Goal: Communication & Community: Ask a question

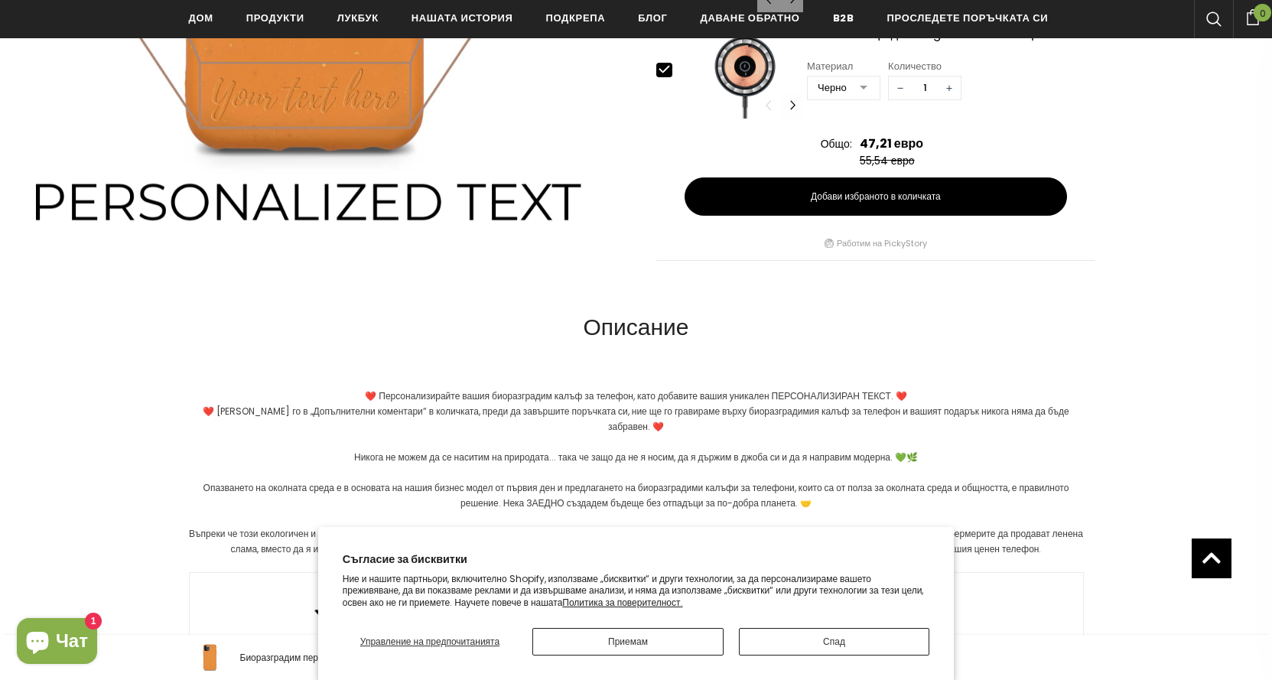
scroll to position [995, 0]
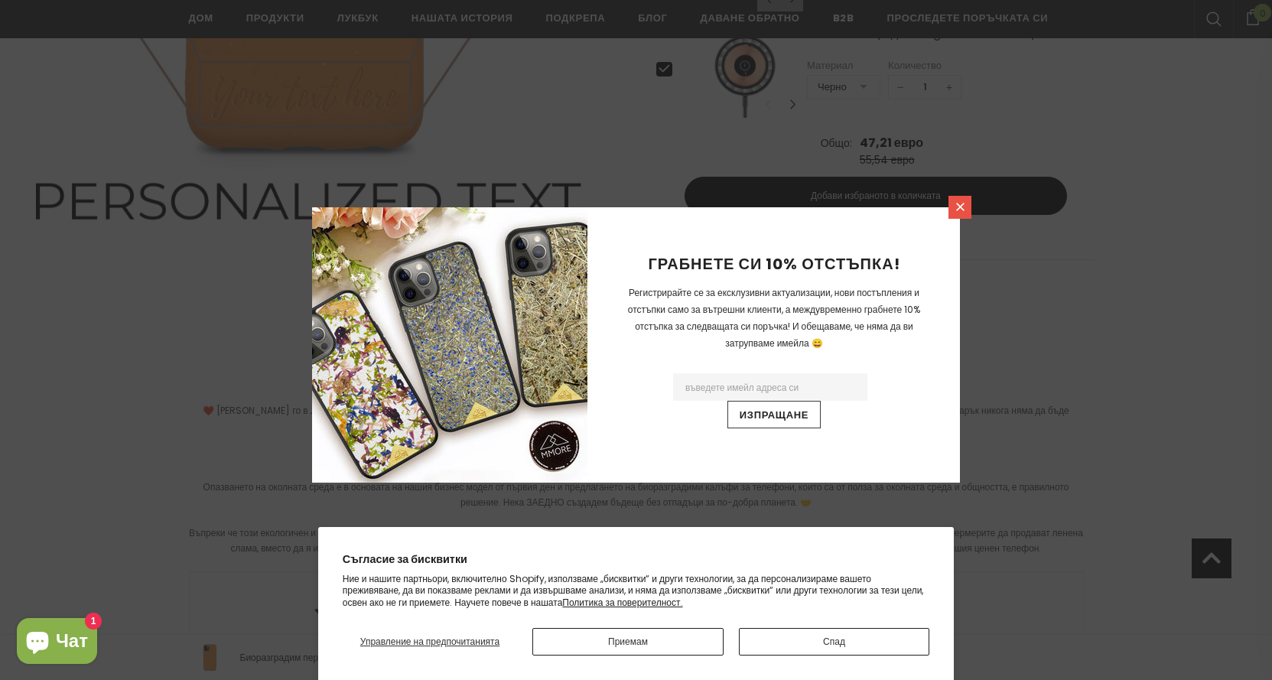
click at [962, 209] on icon at bounding box center [960, 207] width 8 height 8
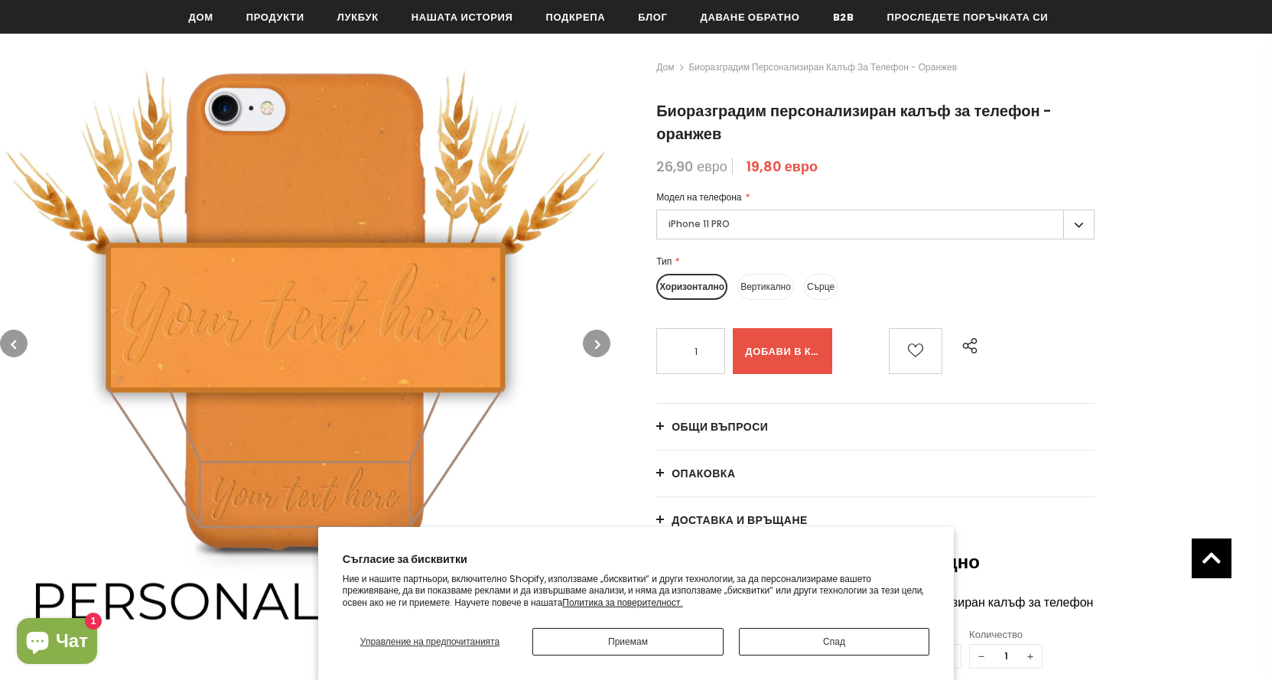
scroll to position [160, 0]
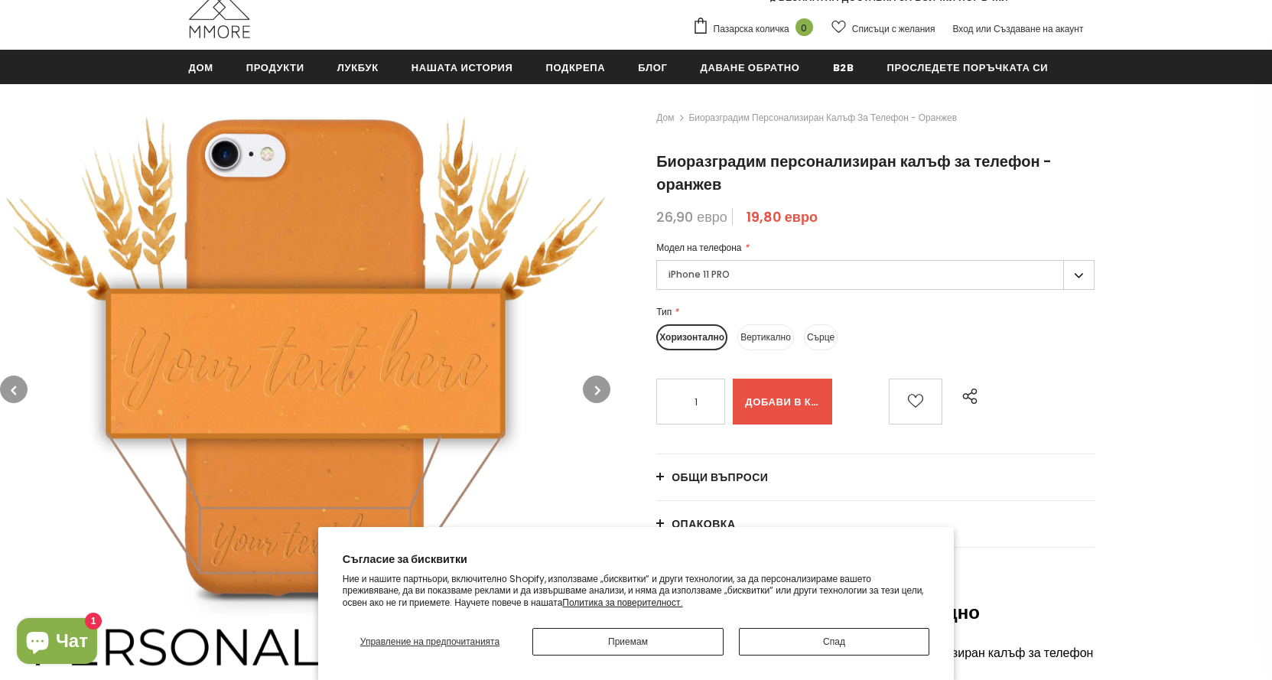
click at [303, 533] on img at bounding box center [305, 389] width 610 height 610
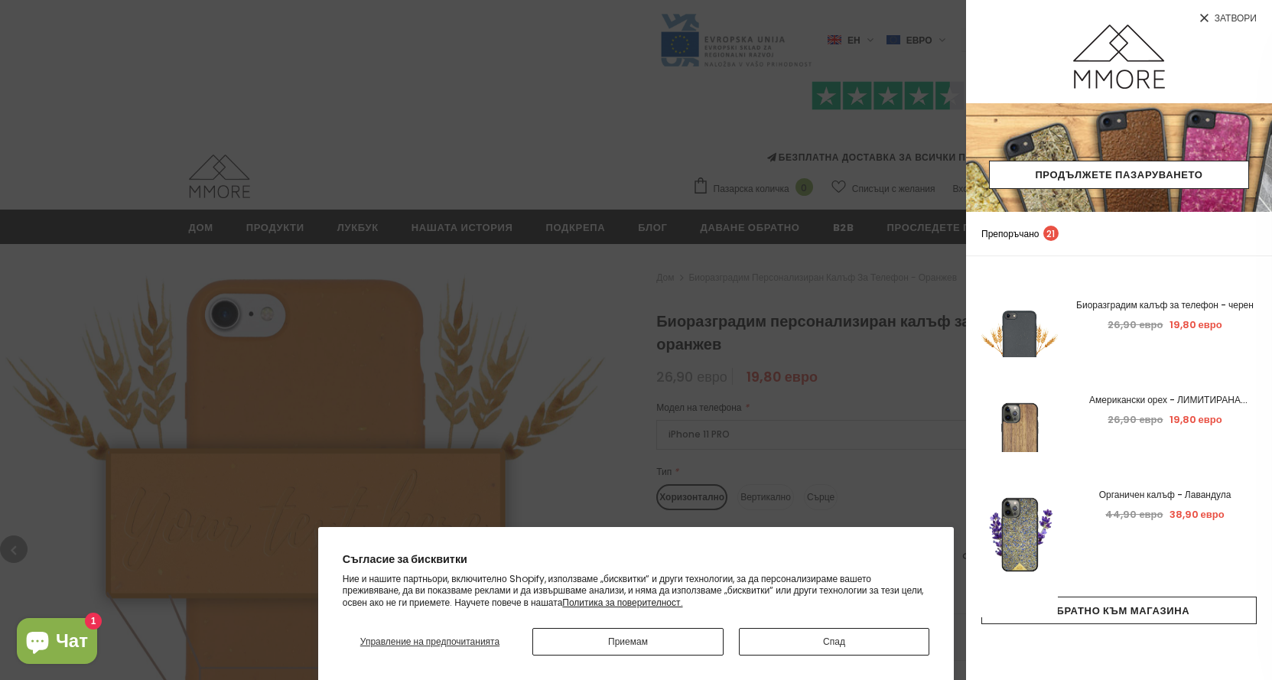
click at [1232, 18] on font "Затвори" at bounding box center [1235, 17] width 42 height 13
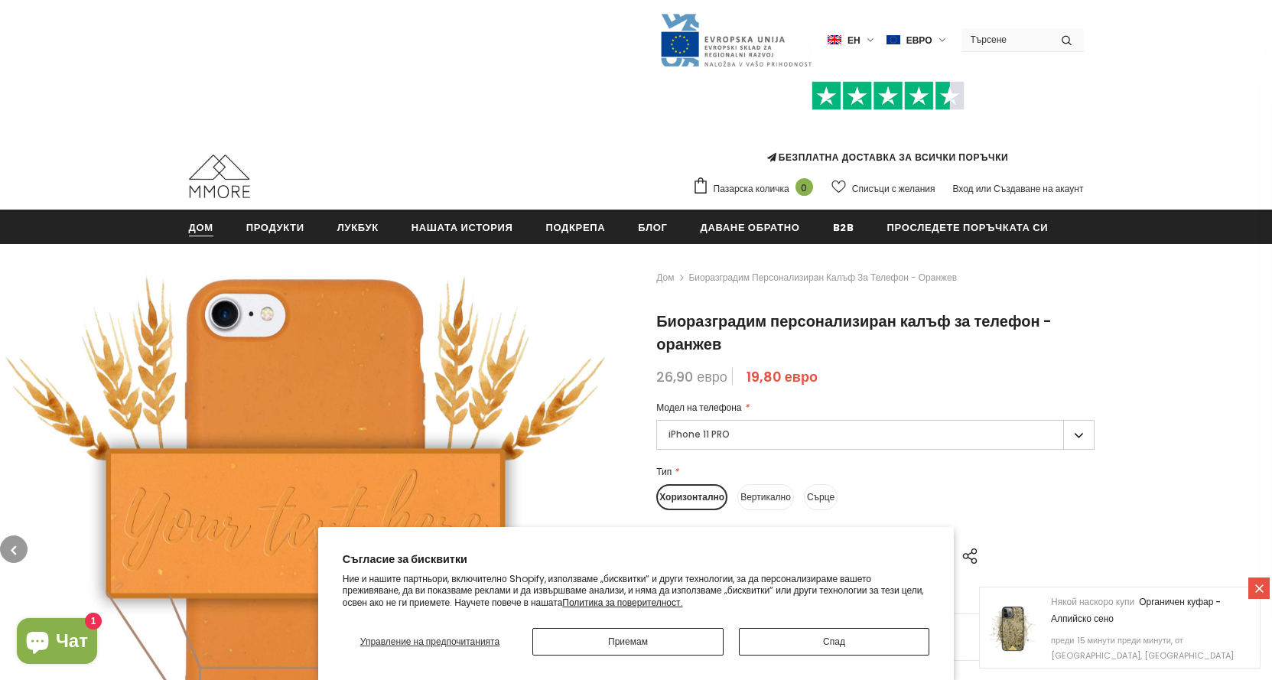
click at [206, 234] on font "Дом" at bounding box center [201, 227] width 24 height 15
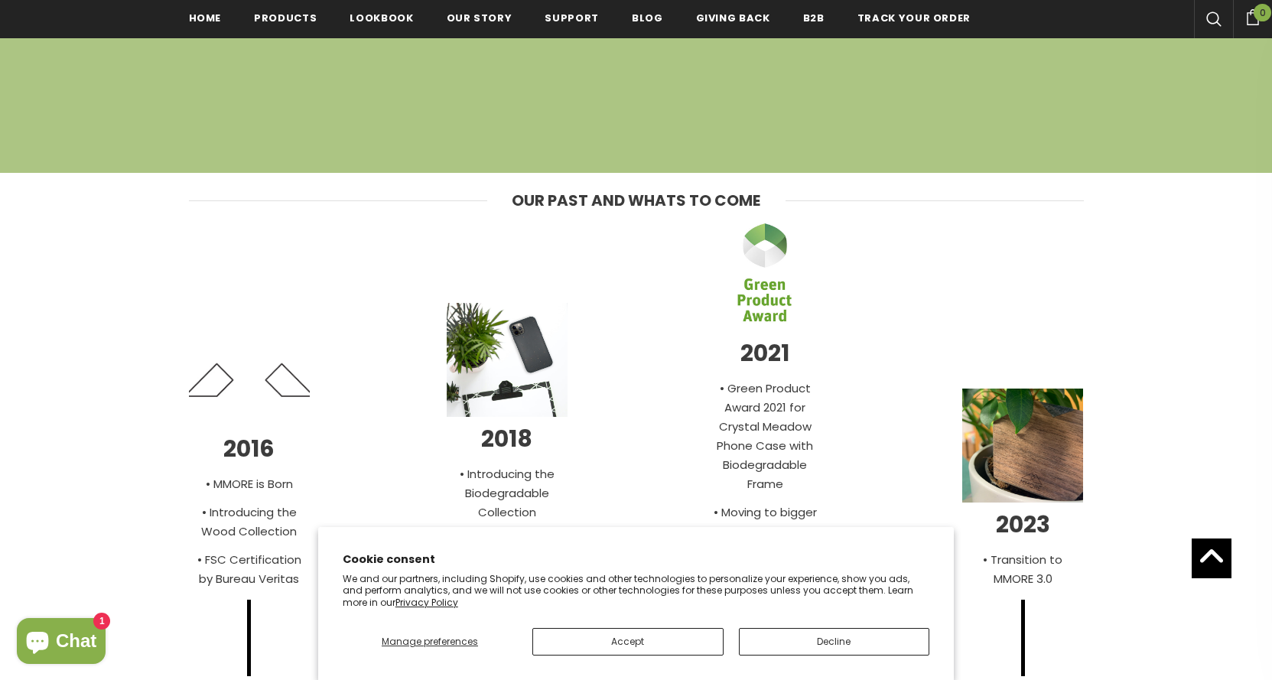
scroll to position [5204, 0]
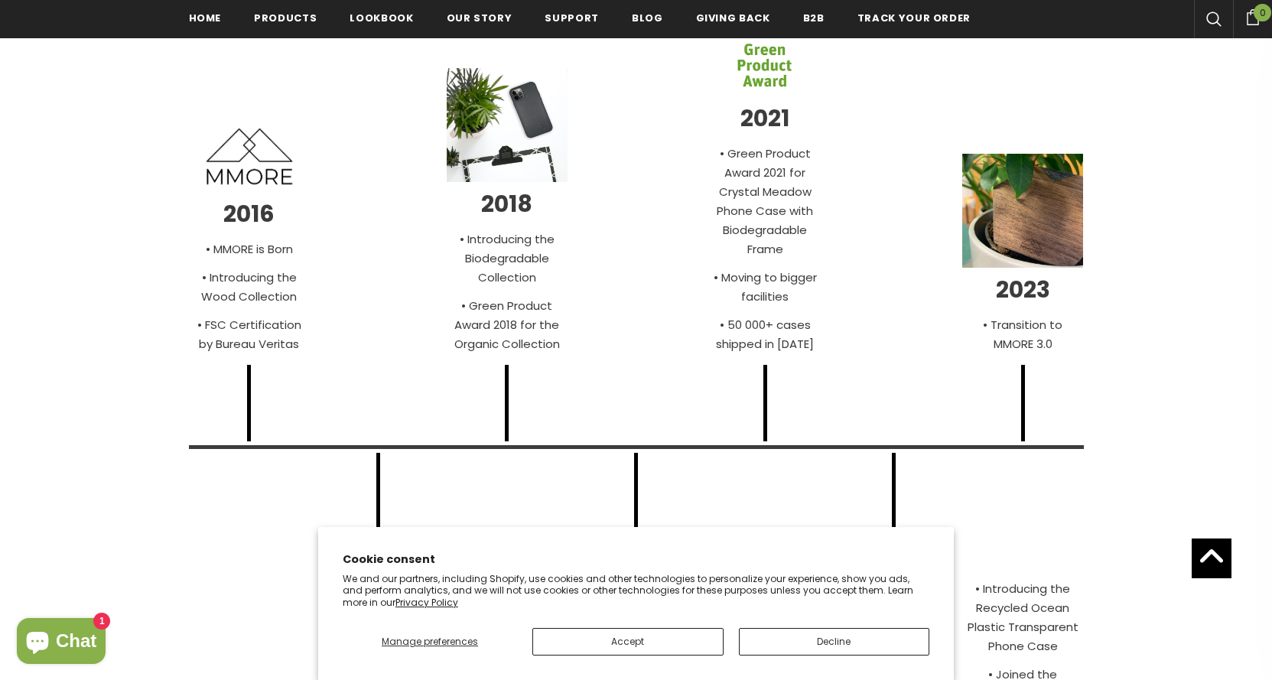
click at [528, 117] on img at bounding box center [508, 129] width 122 height 122
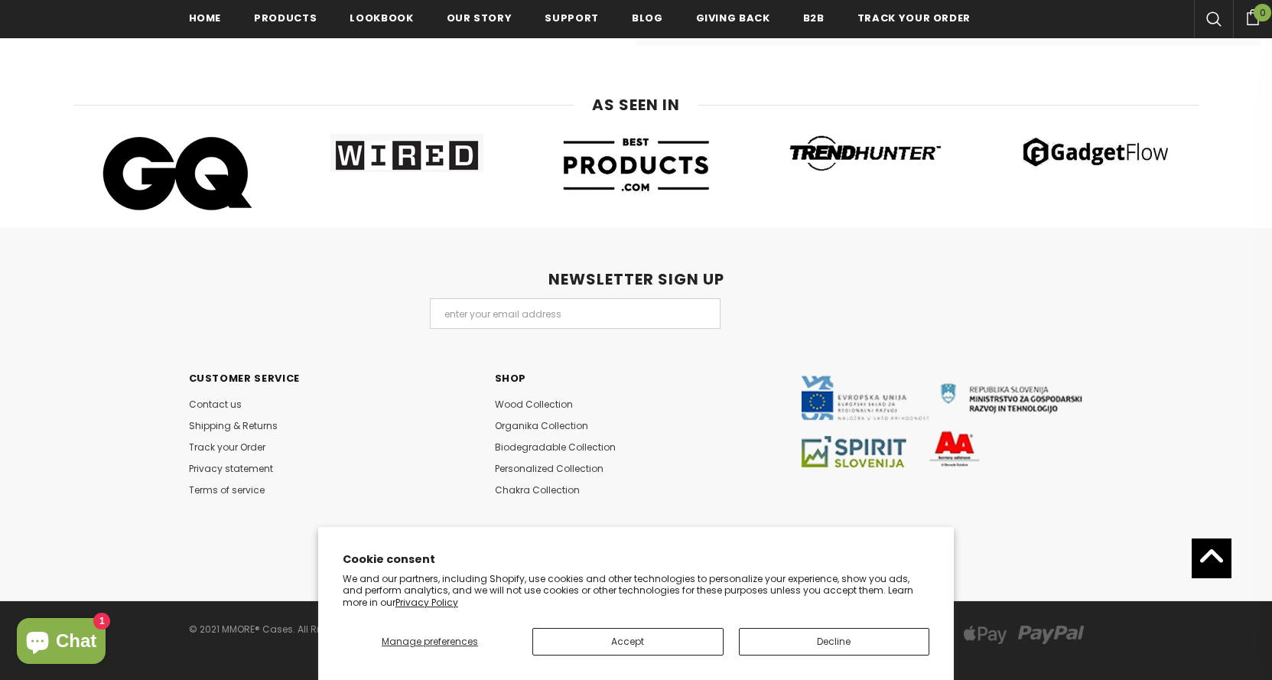
scroll to position [8693, 0]
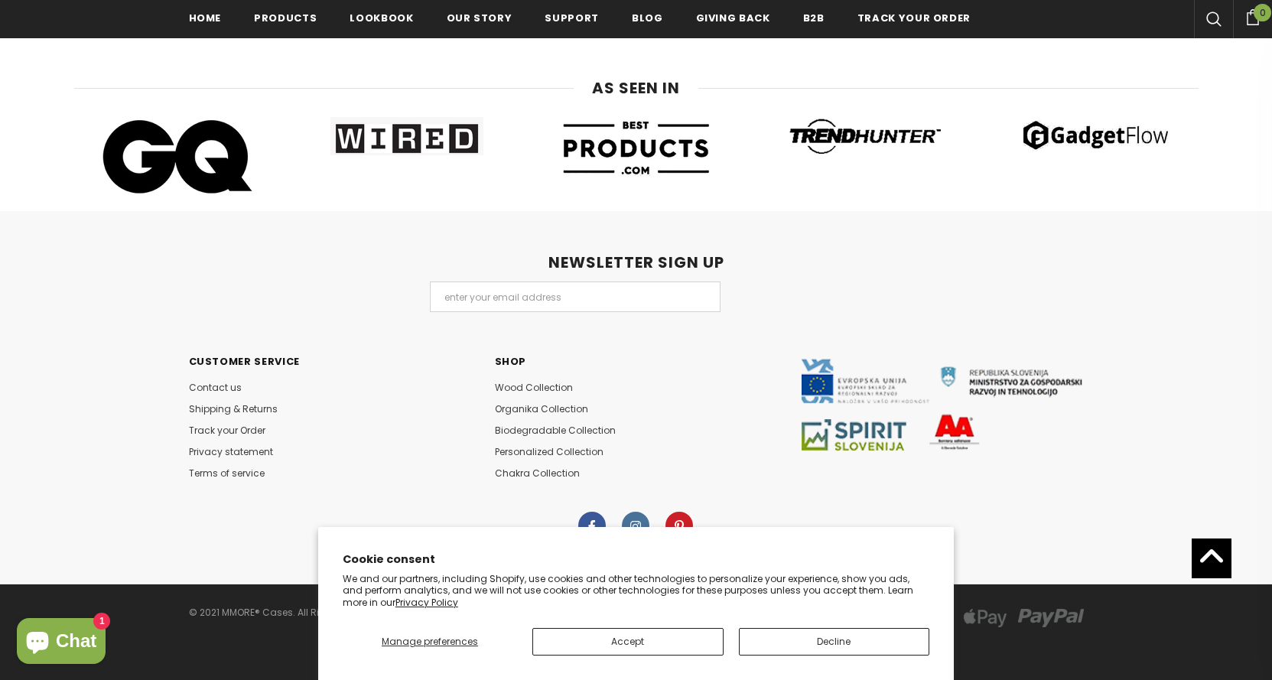
click at [66, 636] on span "Chat" at bounding box center [76, 640] width 41 height 23
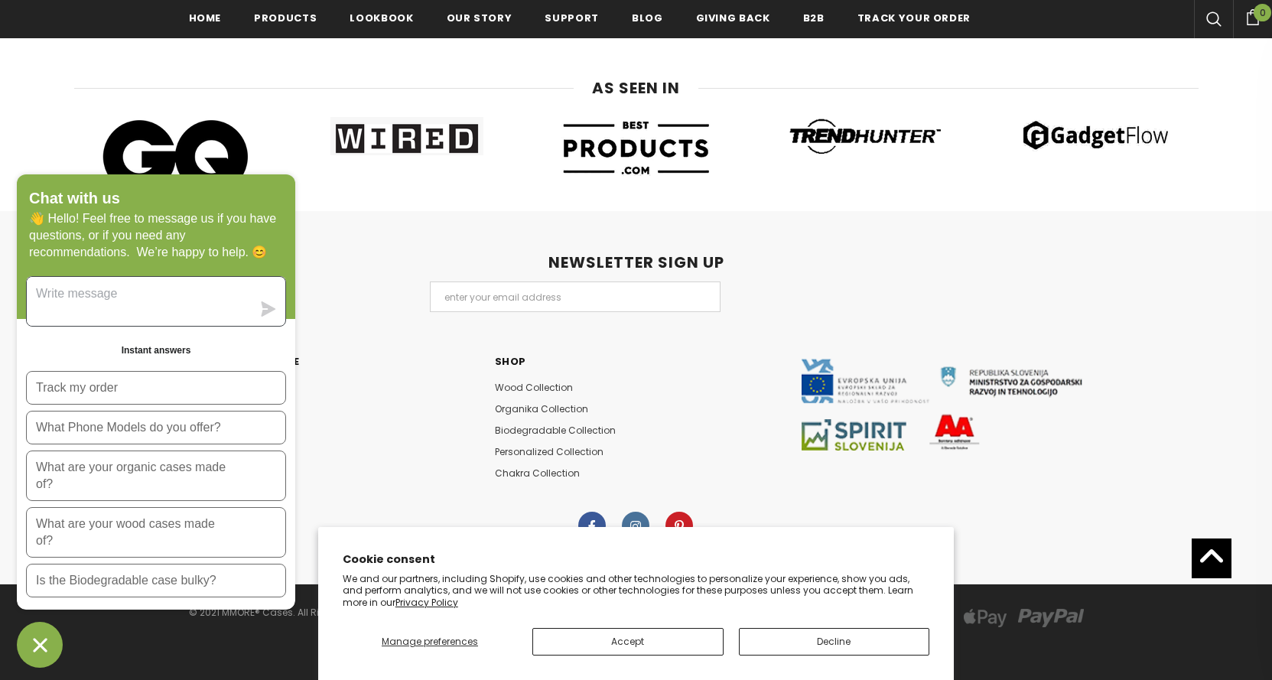
click at [112, 302] on textarea "Message us" at bounding box center [139, 301] width 225 height 49
type textarea "х"
type textarea "hello"
click at [257, 305] on button "submit" at bounding box center [269, 308] width 34 height 15
